Goal: Find specific page/section: Find specific page/section

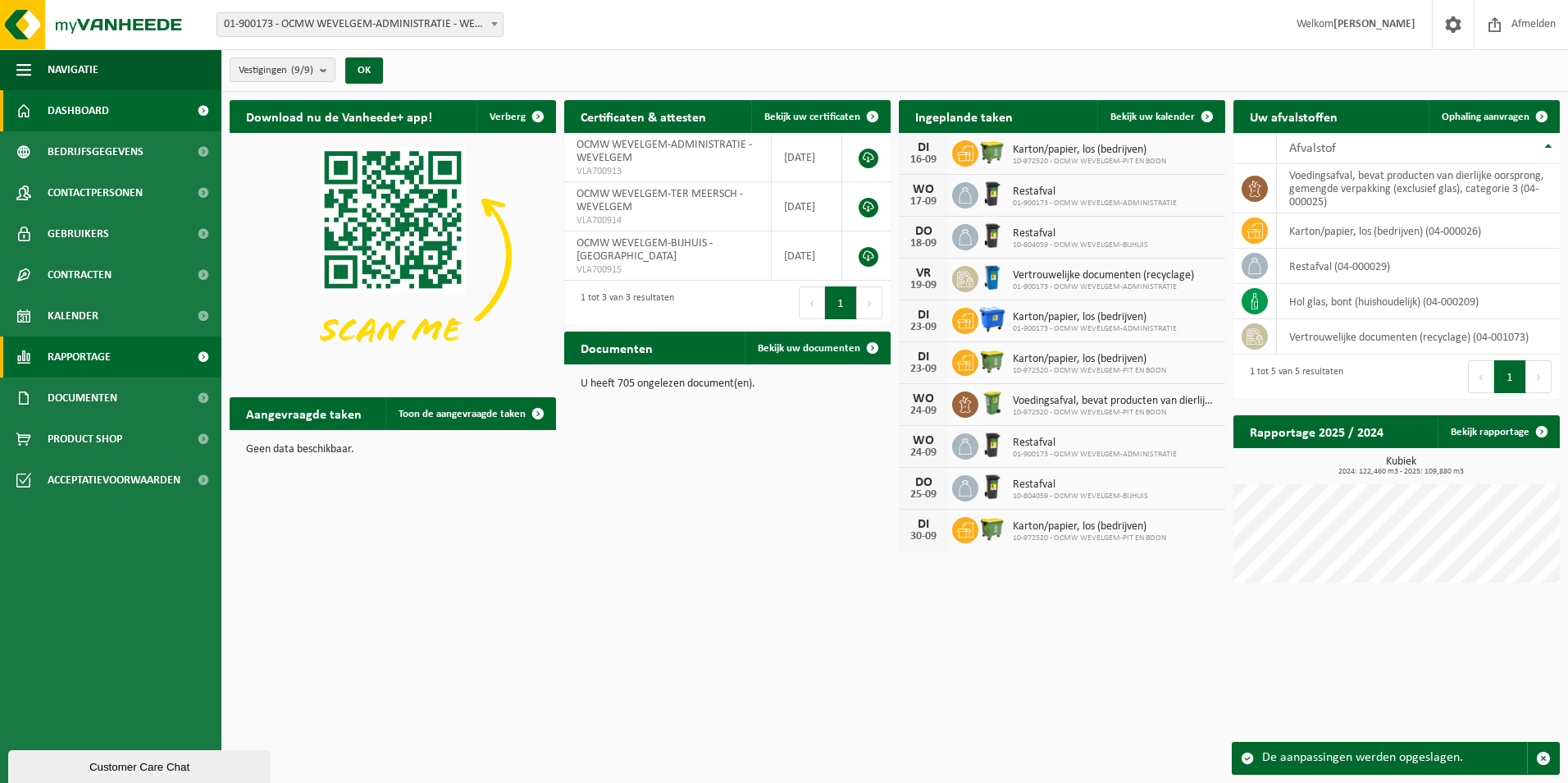
click at [91, 363] on span "Rapportage" at bounding box center [79, 357] width 63 height 41
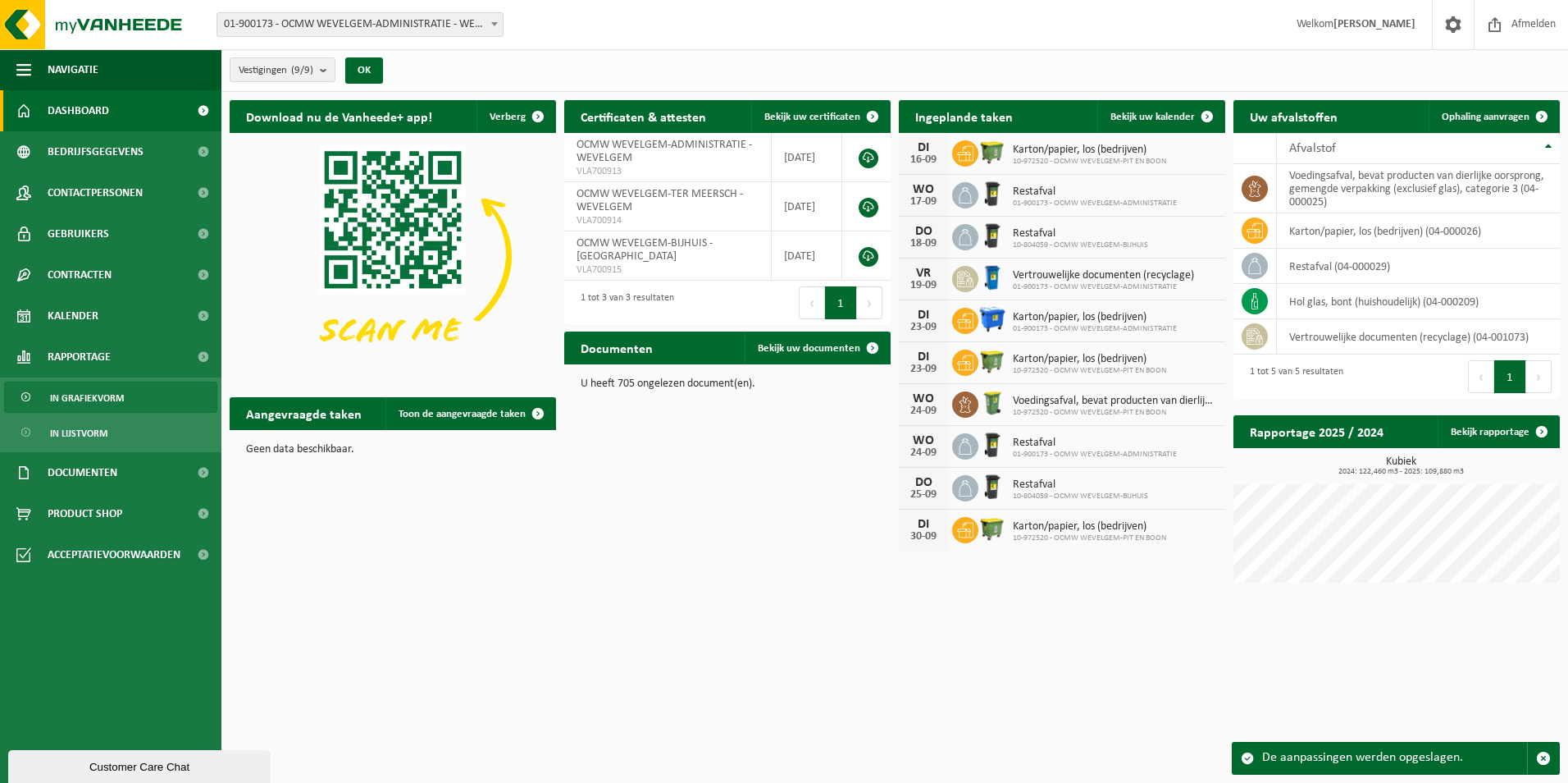
click at [99, 394] on span "In grafiekvorm" at bounding box center [87, 398] width 74 height 32
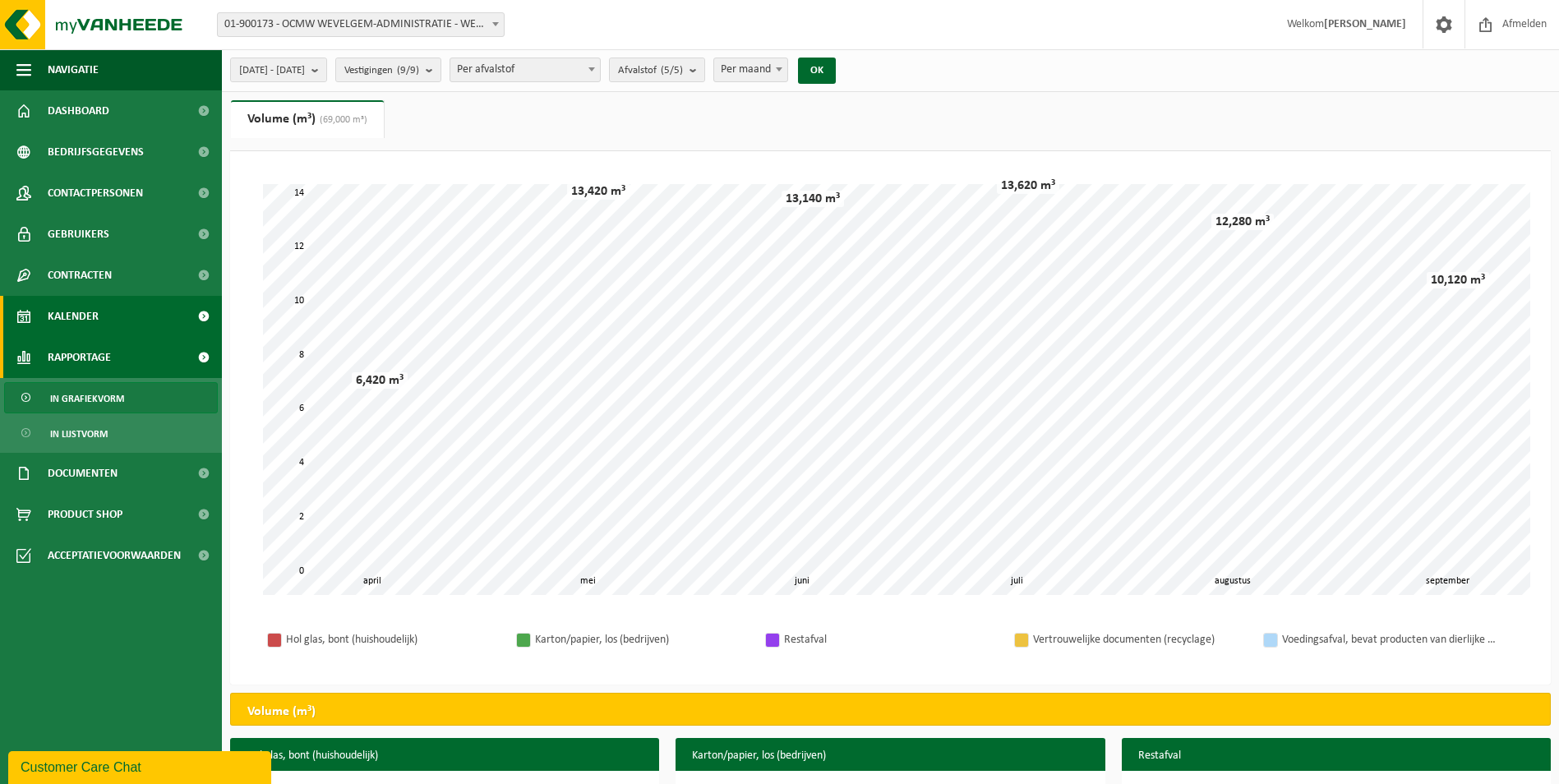
click at [58, 315] on span "Kalender" at bounding box center [72, 316] width 51 height 41
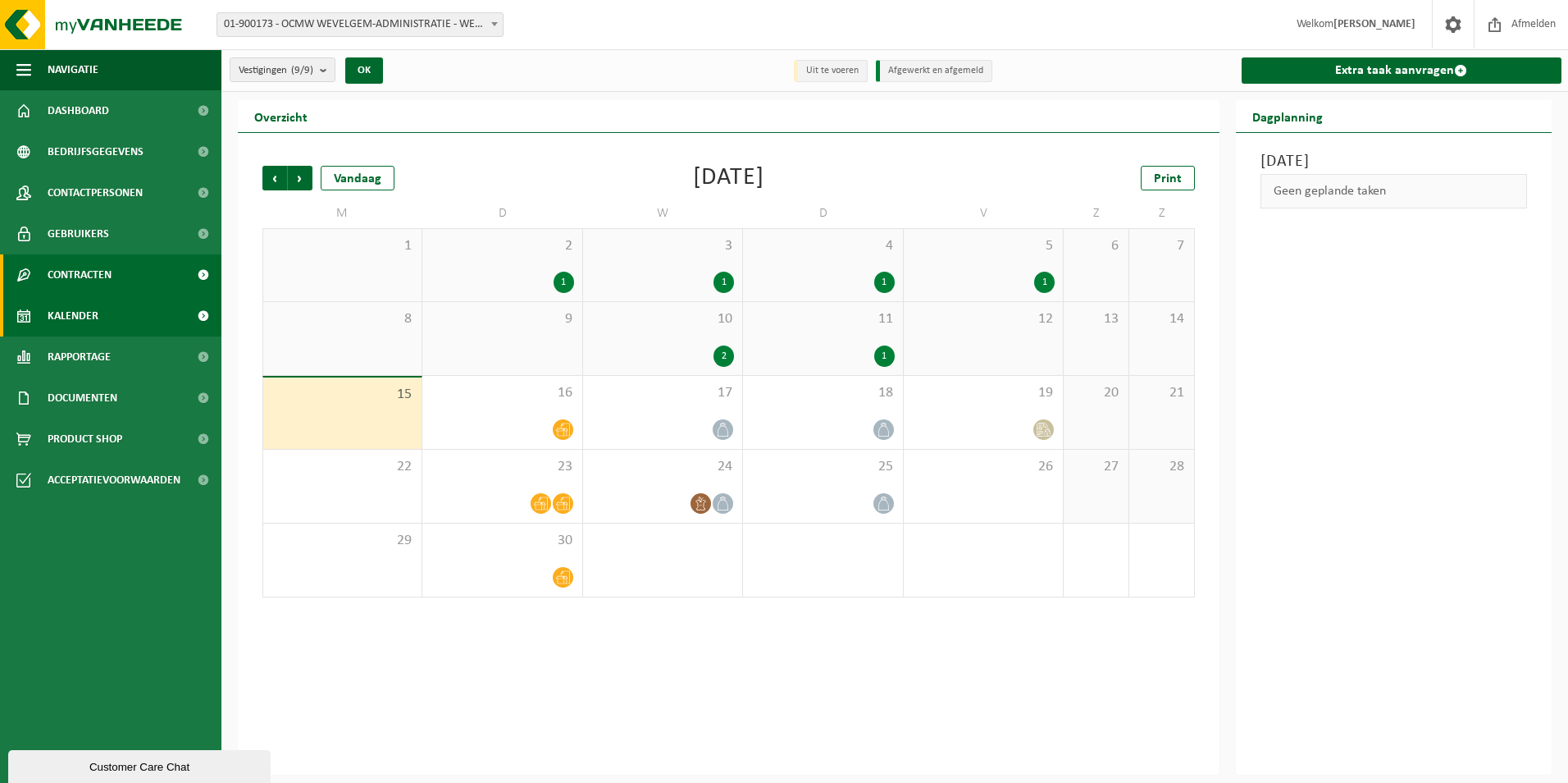
click at [73, 266] on span "Contracten" at bounding box center [79, 274] width 64 height 41
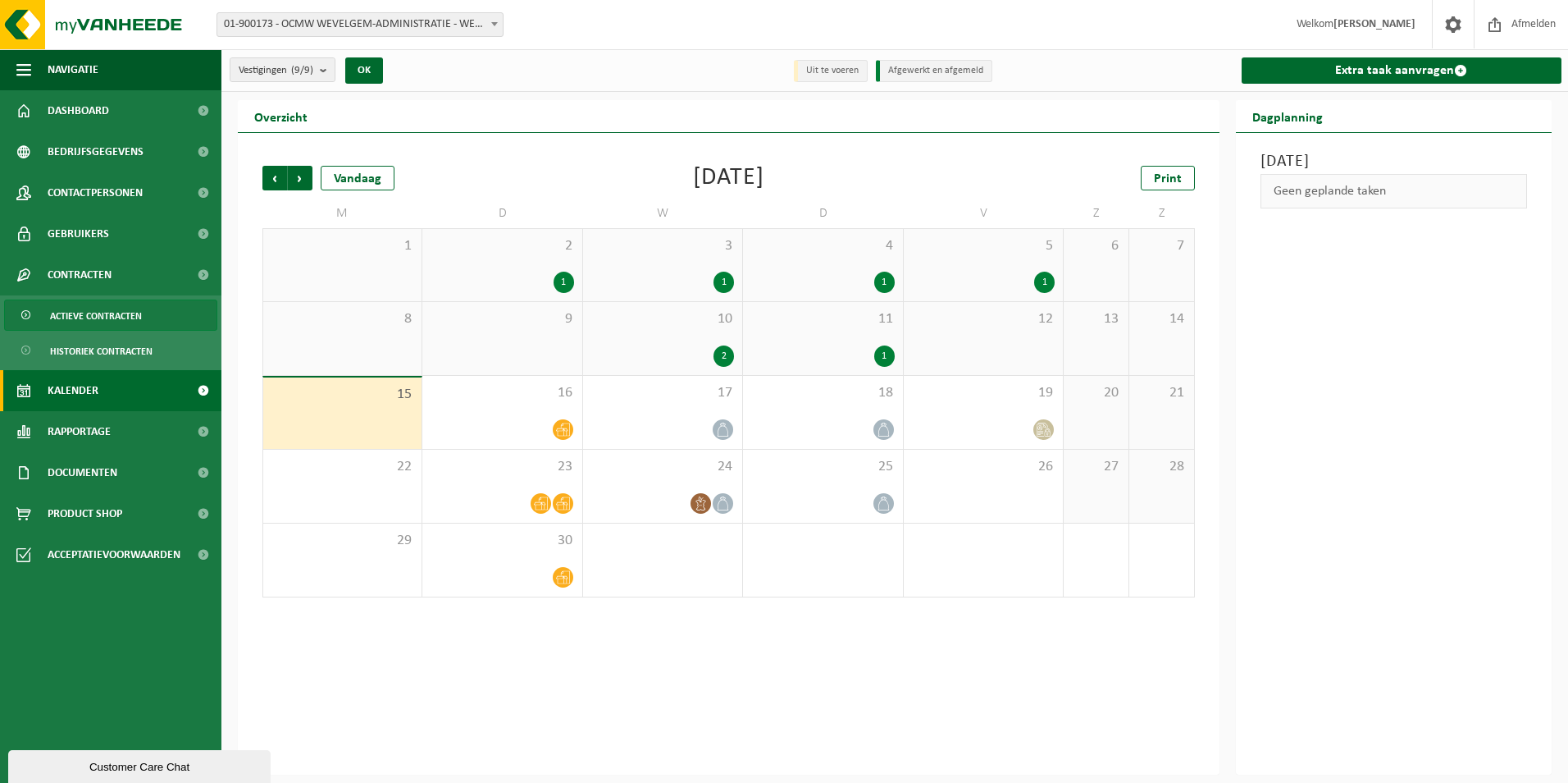
click at [76, 321] on span "Actieve contracten" at bounding box center [95, 316] width 92 height 32
